Goal: Task Accomplishment & Management: Use online tool/utility

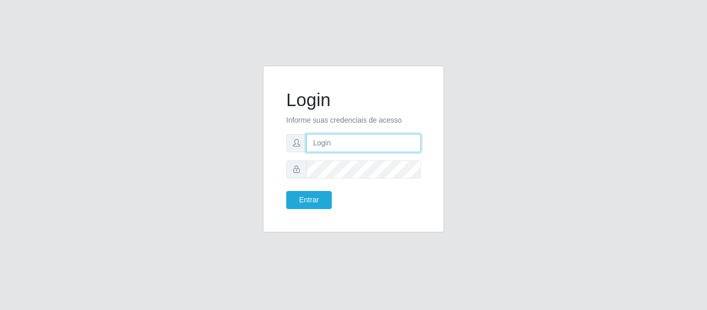
drag, startPoint x: 354, startPoint y: 135, endPoint x: 358, endPoint y: 150, distance: 14.9
click at [354, 135] on input "text" at bounding box center [363, 143] width 114 height 18
type input "[PERSON_NAME][EMAIL_ADDRESS][PERSON_NAME][DOMAIN_NAME]"
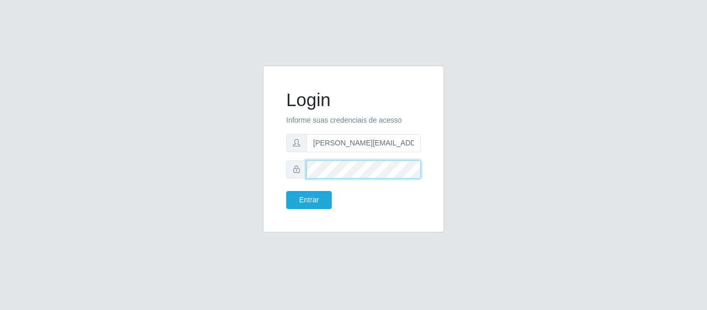
click at [286, 191] on button "Entrar" at bounding box center [309, 200] width 46 height 18
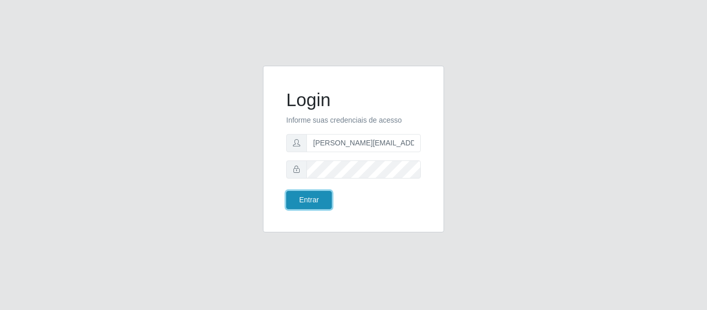
click at [308, 200] on button "Entrar" at bounding box center [309, 200] width 46 height 18
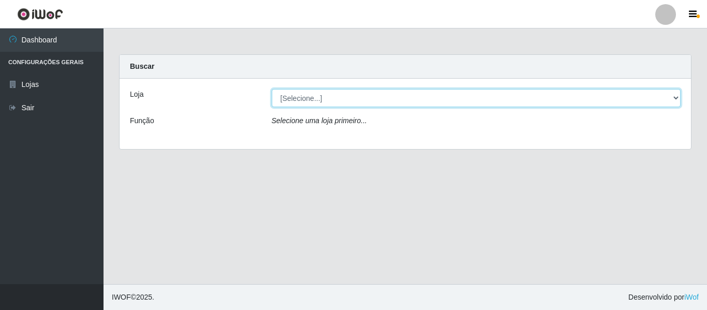
click at [314, 96] on select "[Selecione...] Hiper Queiroz - [GEOGRAPHIC_DATA]" at bounding box center [476, 98] width 409 height 18
select select "497"
click at [272, 89] on select "[Selecione...] Hiper Queiroz - [GEOGRAPHIC_DATA]" at bounding box center [476, 98] width 409 height 18
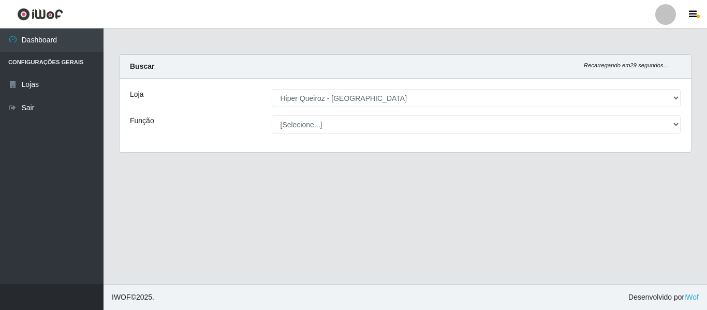
click at [321, 120] on select "[Selecione...] ASG ASG + ASG ++ Embalador Embalador + Embalador ++ Repositor Re…" at bounding box center [476, 124] width 409 height 18
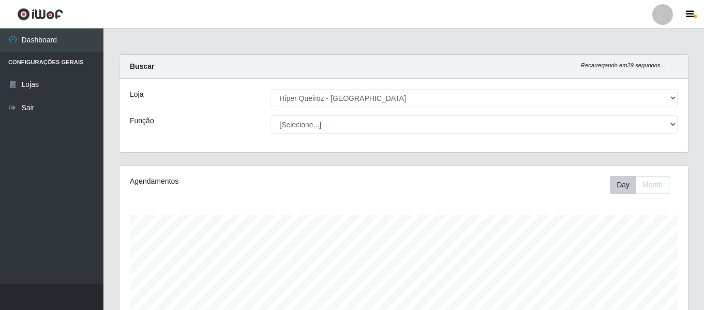
scroll to position [215, 569]
select select "79"
click at [271, 115] on select "[Selecione...] ASG ASG + ASG ++ Embalador Embalador + Embalador ++ Repositor Re…" at bounding box center [474, 124] width 407 height 18
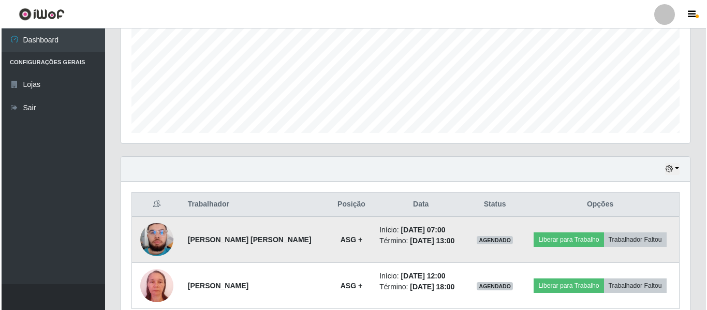
scroll to position [245, 0]
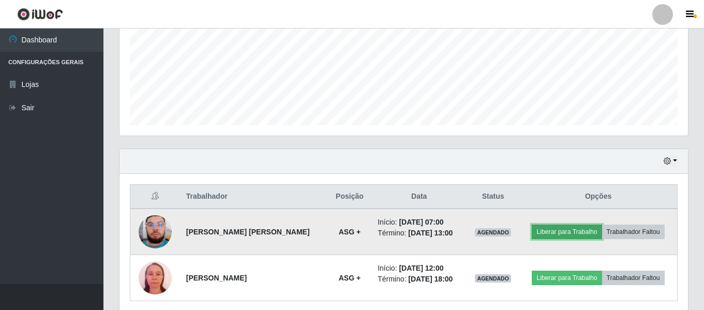
click at [570, 234] on button "Liberar para Trabalho" at bounding box center [567, 232] width 70 height 14
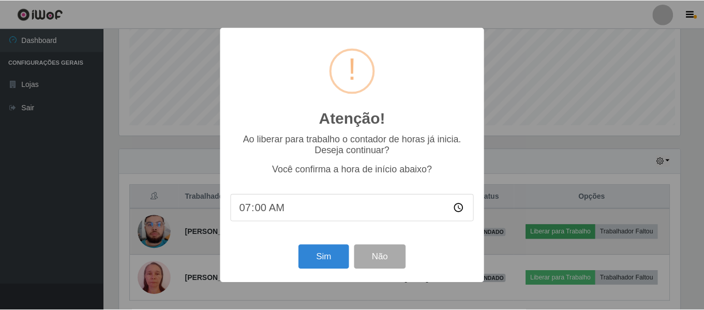
scroll to position [215, 564]
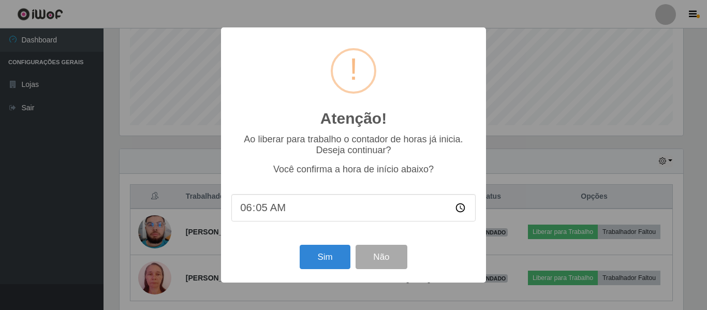
type input "06:56"
click at [339, 262] on button "Sim" at bounding box center [325, 257] width 50 height 24
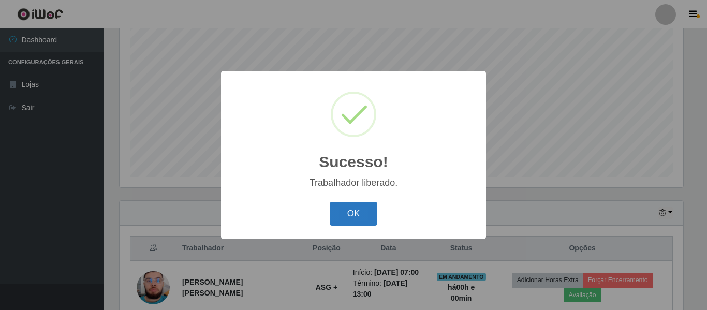
click at [357, 213] on button "OK" at bounding box center [354, 214] width 48 height 24
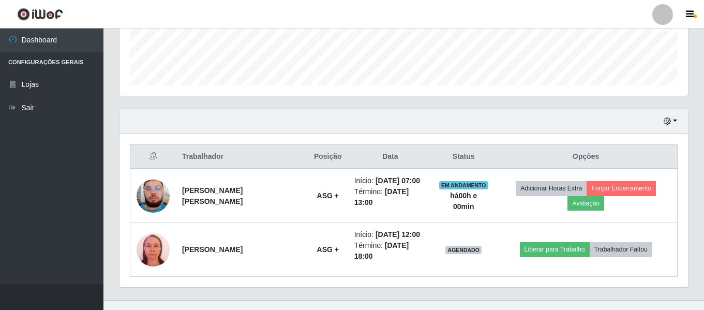
scroll to position [285, 0]
